Goal: Obtain resource: Download file/media

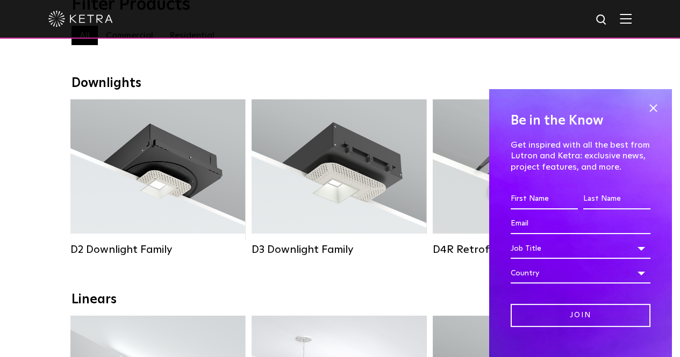
scroll to position [133, 0]
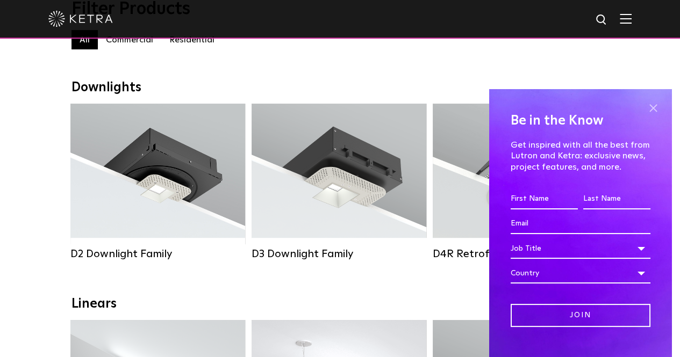
click at [645, 106] on span at bounding box center [653, 108] width 16 height 16
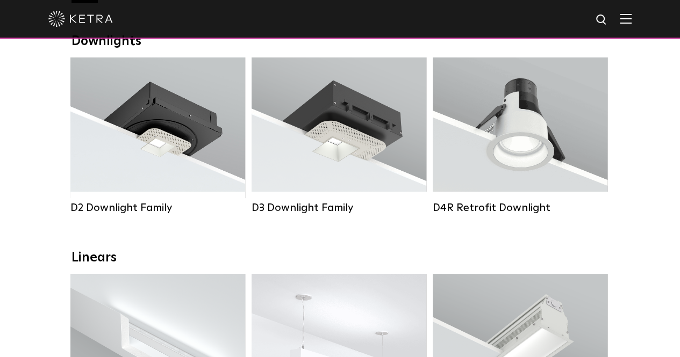
scroll to position [168, 0]
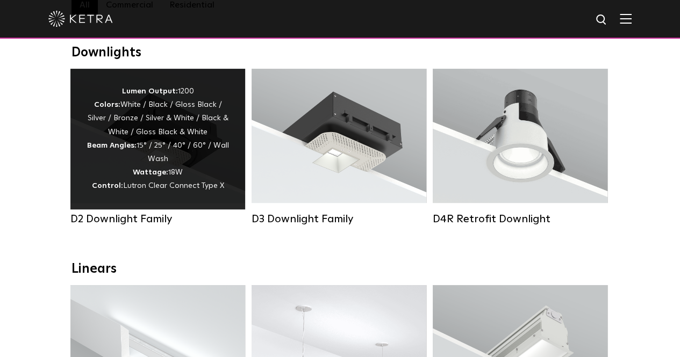
click at [138, 222] on div "D2 Downlight Family" at bounding box center [157, 219] width 175 height 13
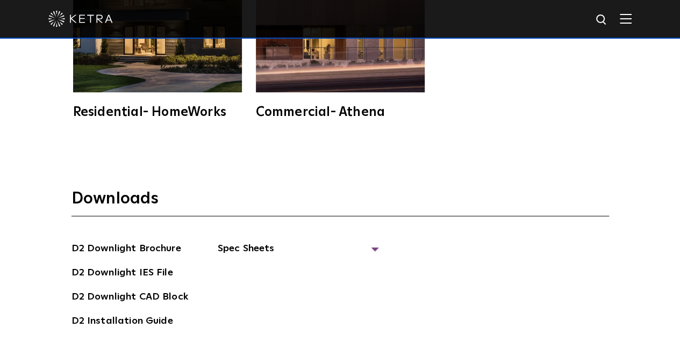
scroll to position [2621, 0]
click at [138, 241] on link "D2 Downlight Brochure" at bounding box center [126, 249] width 110 height 17
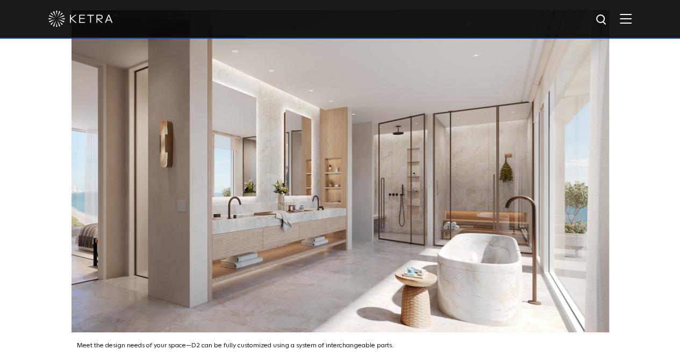
scroll to position [1310, 0]
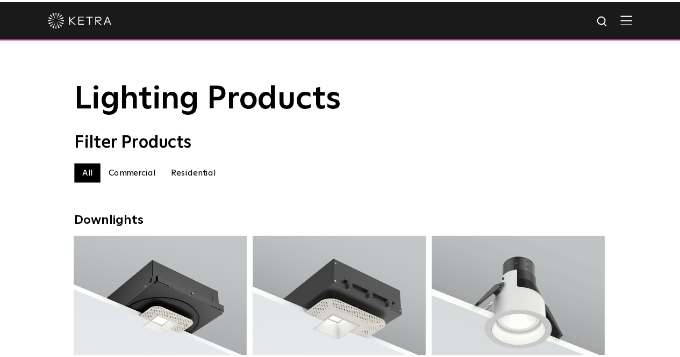
scroll to position [164, 0]
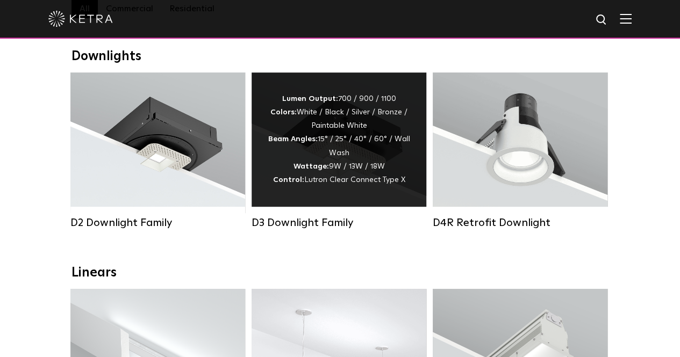
drag, startPoint x: 325, startPoint y: 227, endPoint x: 307, endPoint y: 231, distance: 18.8
click at [307, 229] on div "D3 Downlight Family" at bounding box center [338, 223] width 175 height 13
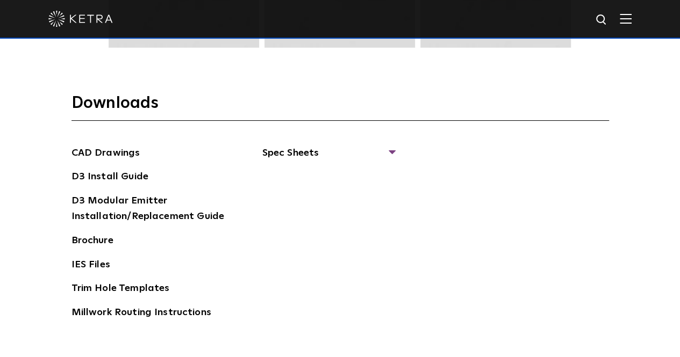
scroll to position [1567, 0]
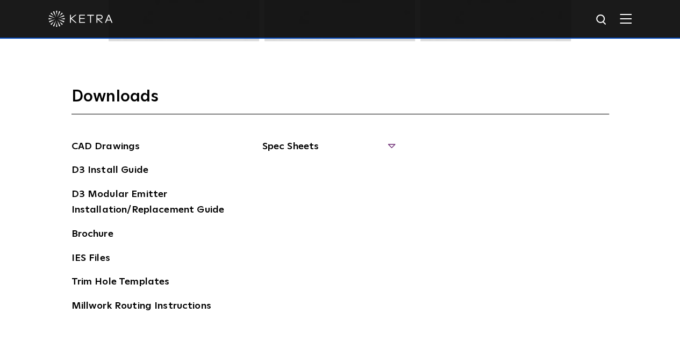
click at [393, 141] on span "Spec Sheets" at bounding box center [328, 151] width 132 height 24
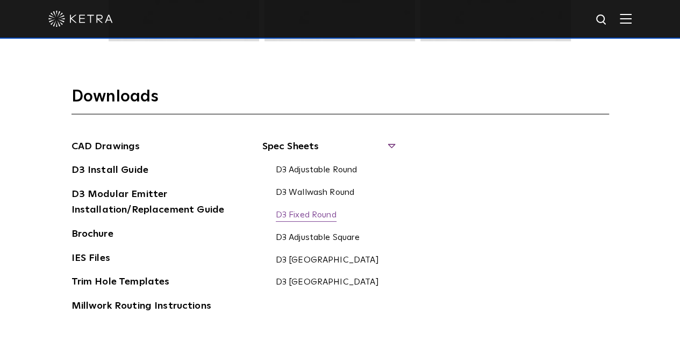
click at [318, 211] on link "D3 Fixed Round" at bounding box center [306, 216] width 61 height 12
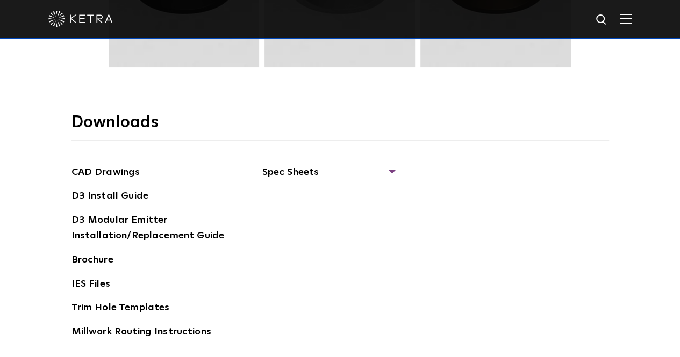
scroll to position [1542, 0]
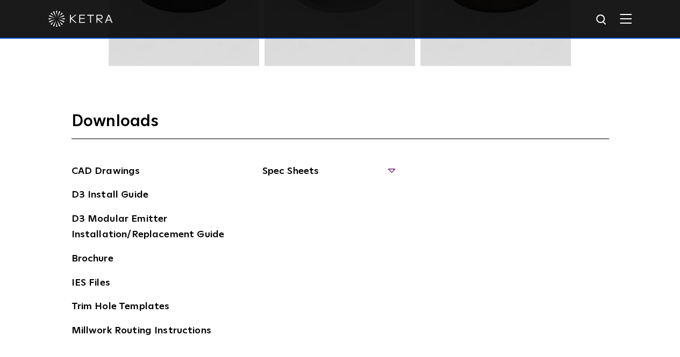
click at [391, 165] on span "Spec Sheets" at bounding box center [328, 176] width 132 height 24
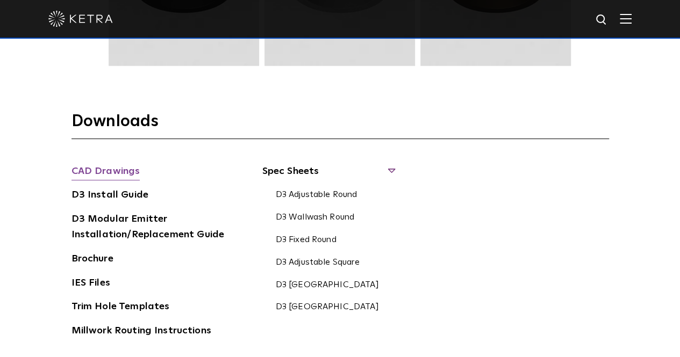
click at [118, 170] on link "CAD Drawings" at bounding box center [105, 172] width 69 height 17
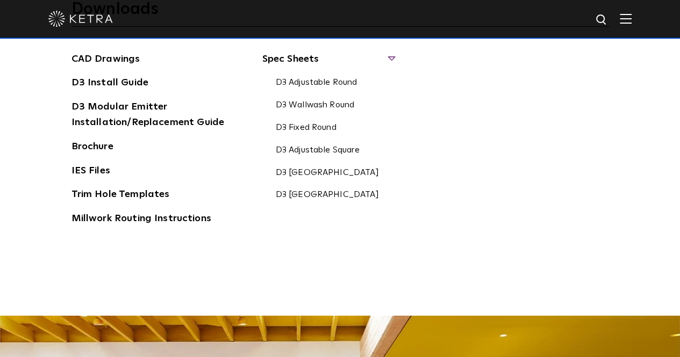
scroll to position [1653, 0]
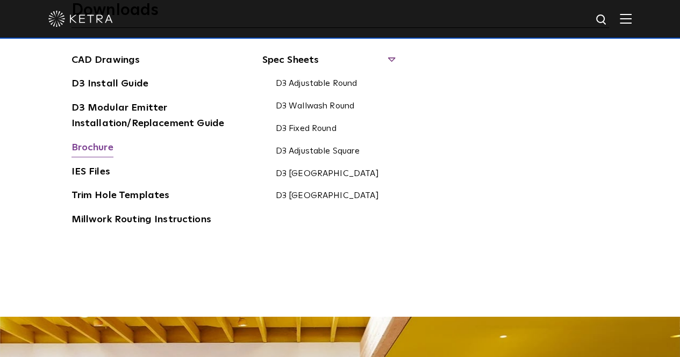
click at [88, 145] on link "Brochure" at bounding box center [92, 148] width 42 height 17
